Goal: Find specific page/section: Find specific page/section

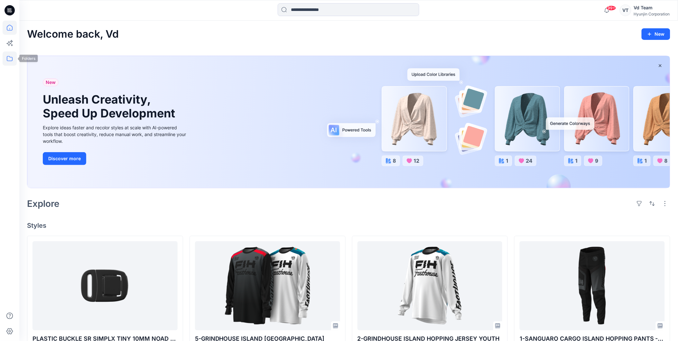
click at [7, 60] on icon at bounding box center [10, 59] width 14 height 14
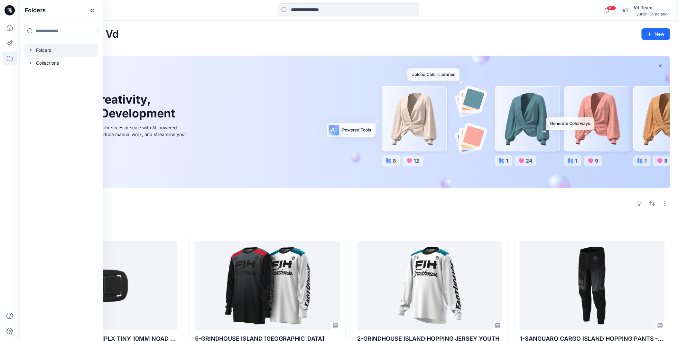
click at [56, 50] on div at bounding box center [60, 50] width 73 height 13
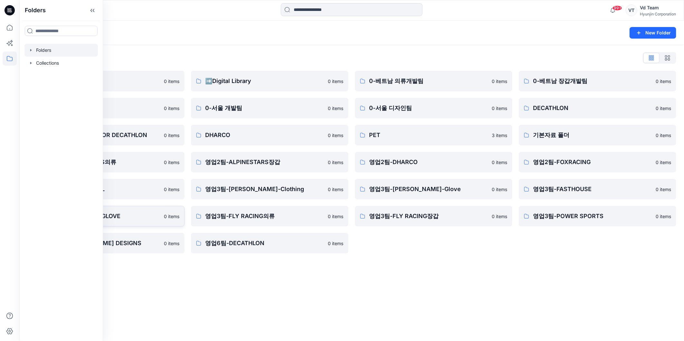
drag, startPoint x: 188, startPoint y: 324, endPoint x: 134, endPoint y: 223, distance: 114.4
click at [188, 323] on div "Folders New Folder Folders List ♻️Project 0 items 0-본사VD 0 items DESIGN PROPOSA…" at bounding box center [351, 181] width 664 height 321
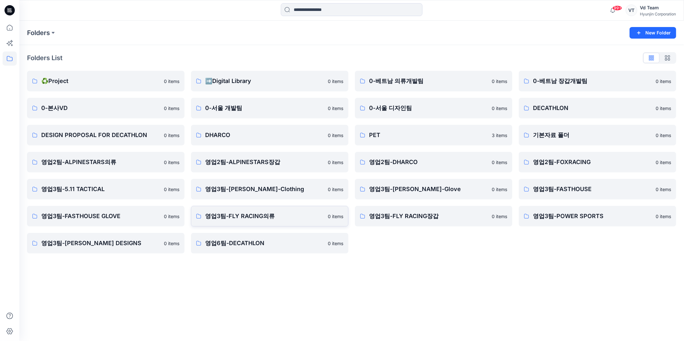
click at [228, 214] on p "영업3팀-FLY RACING의류" at bounding box center [264, 216] width 119 height 9
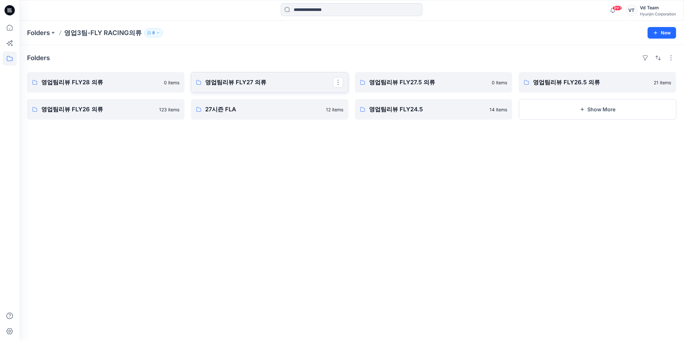
click at [236, 83] on p "영업팀리뷰 FLY27 의류" at bounding box center [269, 82] width 128 height 9
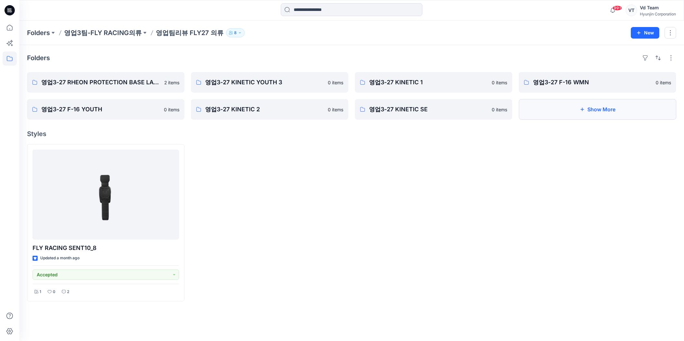
click at [546, 113] on button "Show More" at bounding box center [597, 109] width 157 height 21
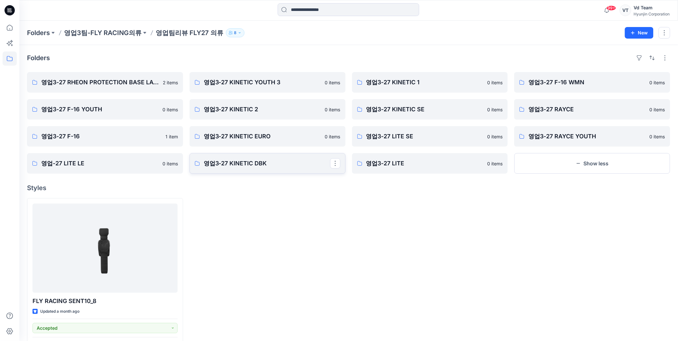
click at [226, 169] on link "영업3-27 KINETIC DBK" at bounding box center [268, 163] width 156 height 21
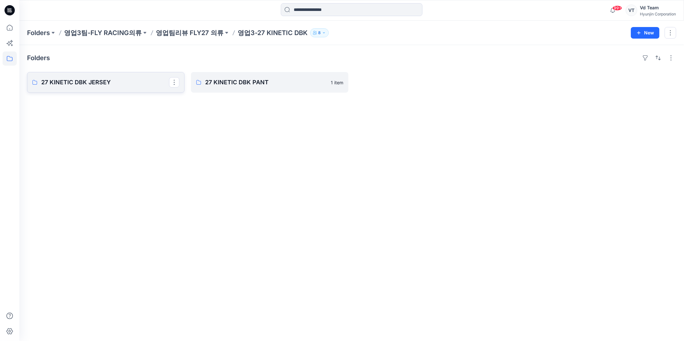
click at [95, 81] on p "27 KINETIC DBK JERSEY" at bounding box center [105, 82] width 128 height 9
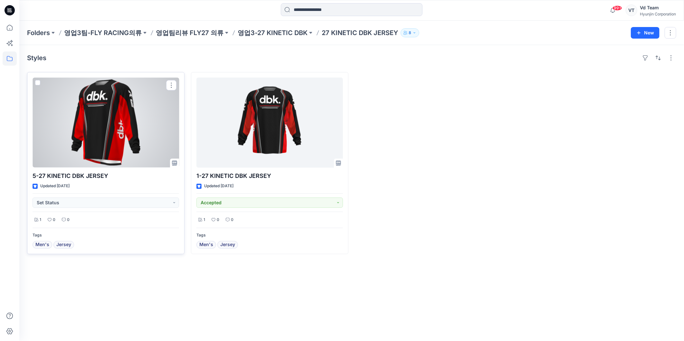
click at [102, 111] on div at bounding box center [106, 123] width 146 height 90
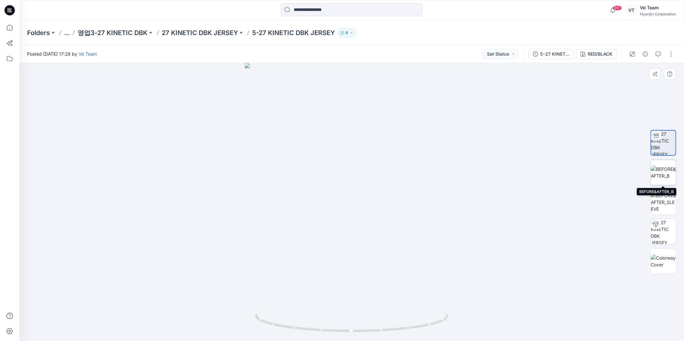
click at [668, 174] on img at bounding box center [663, 173] width 25 height 14
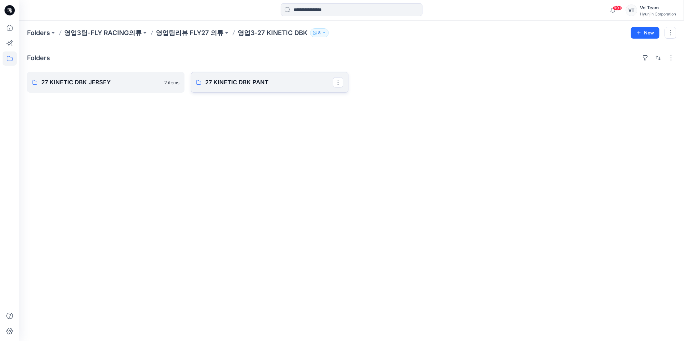
click at [268, 82] on p "27 KINETIC DBK PANT" at bounding box center [269, 82] width 128 height 9
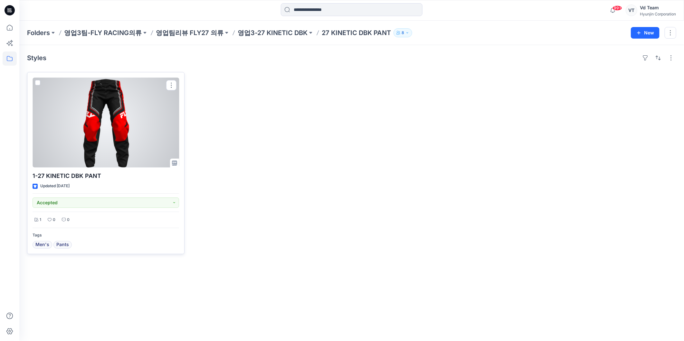
click at [86, 113] on div at bounding box center [106, 123] width 146 height 90
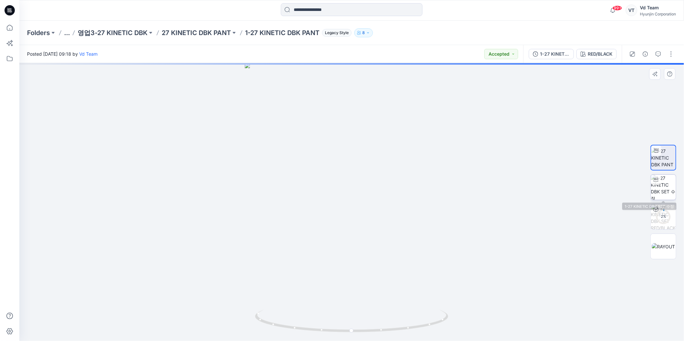
click at [663, 190] on img at bounding box center [663, 187] width 25 height 25
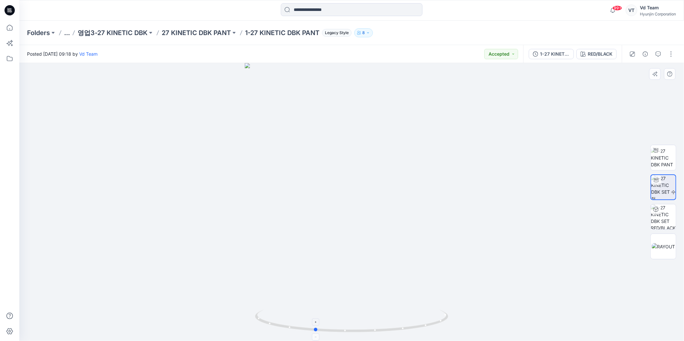
drag, startPoint x: 409, startPoint y: 324, endPoint x: 372, endPoint y: 326, distance: 37.1
click at [372, 326] on icon at bounding box center [352, 322] width 195 height 24
drag, startPoint x: 378, startPoint y: 321, endPoint x: 429, endPoint y: 319, distance: 50.9
click at [429, 319] on icon at bounding box center [352, 322] width 195 height 24
drag, startPoint x: 418, startPoint y: 326, endPoint x: 383, endPoint y: 333, distance: 35.6
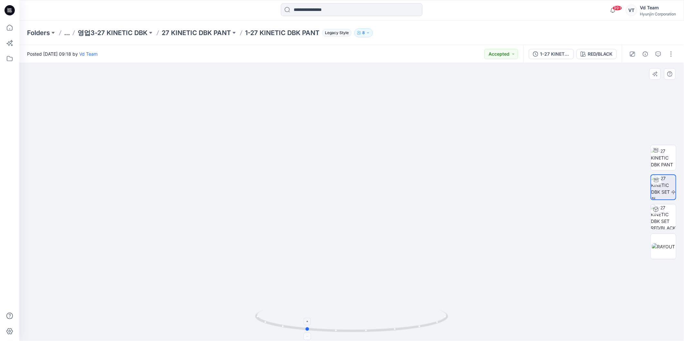
click at [383, 333] on icon at bounding box center [352, 322] width 195 height 24
